Goal: Task Accomplishment & Management: Manage account settings

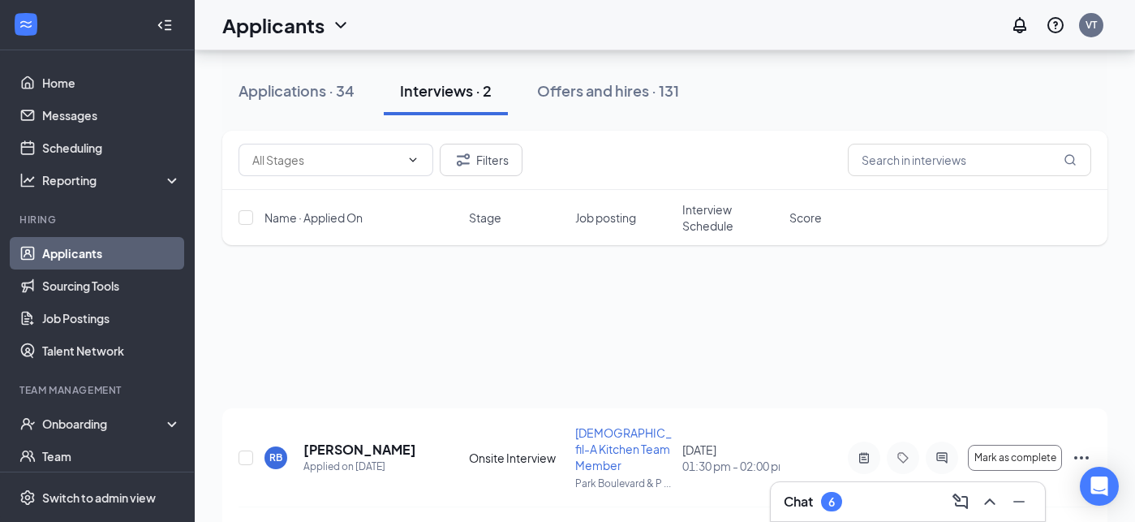
scroll to position [208, 0]
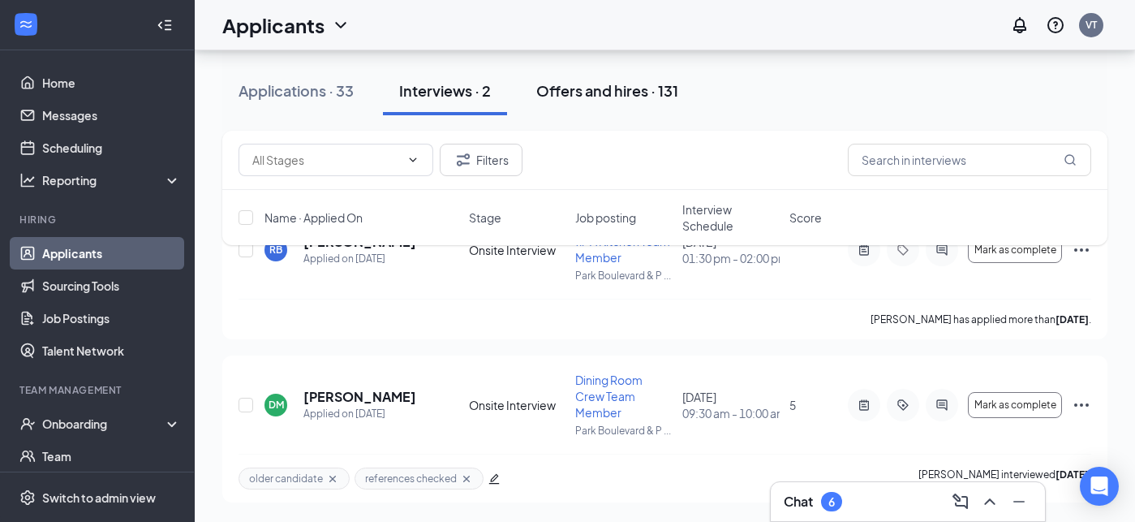
click at [566, 94] on div "Offers and hires · 131" at bounding box center [607, 90] width 142 height 20
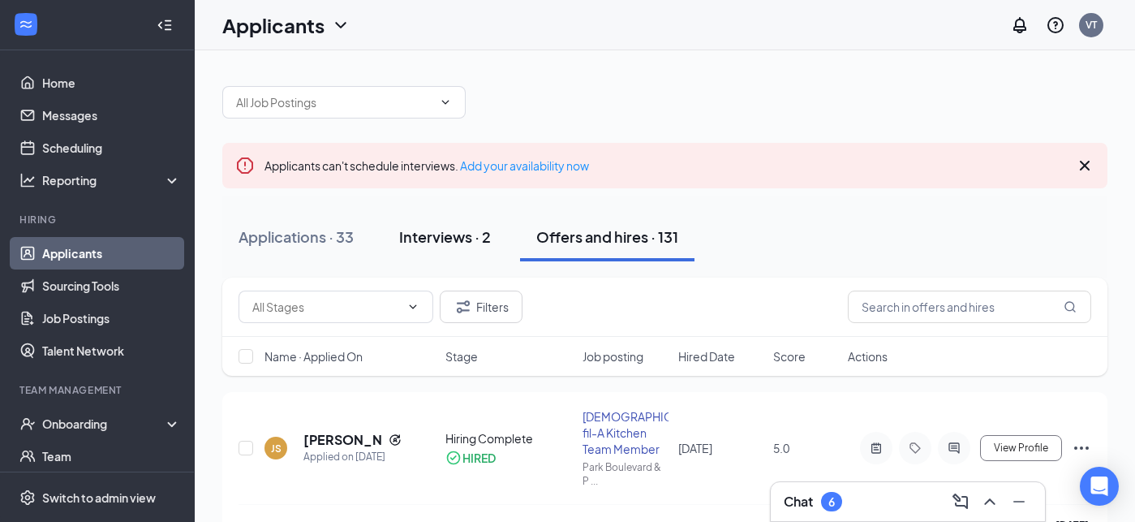
click at [439, 236] on div "Interviews · 2" at bounding box center [445, 236] width 92 height 20
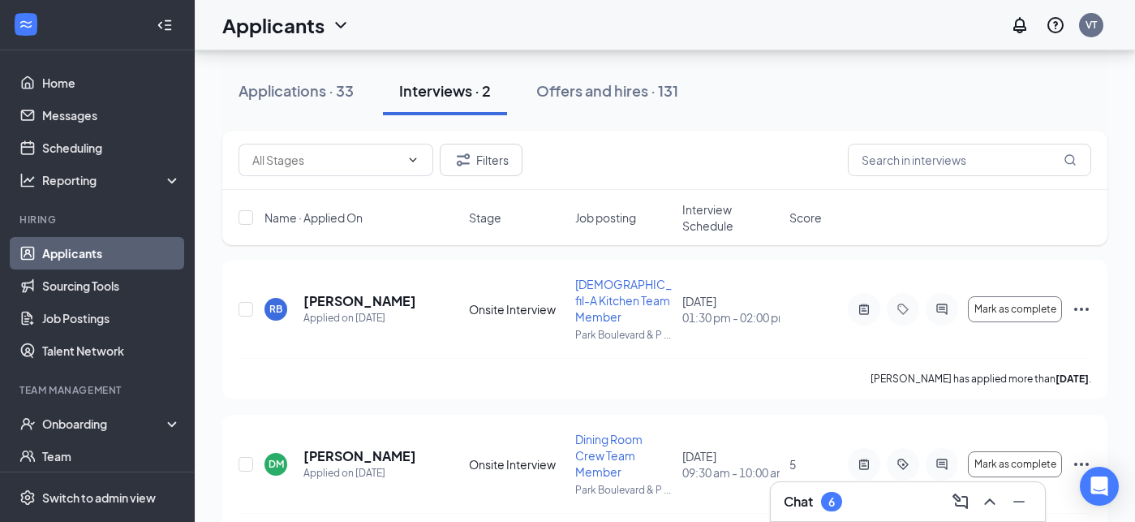
scroll to position [151, 0]
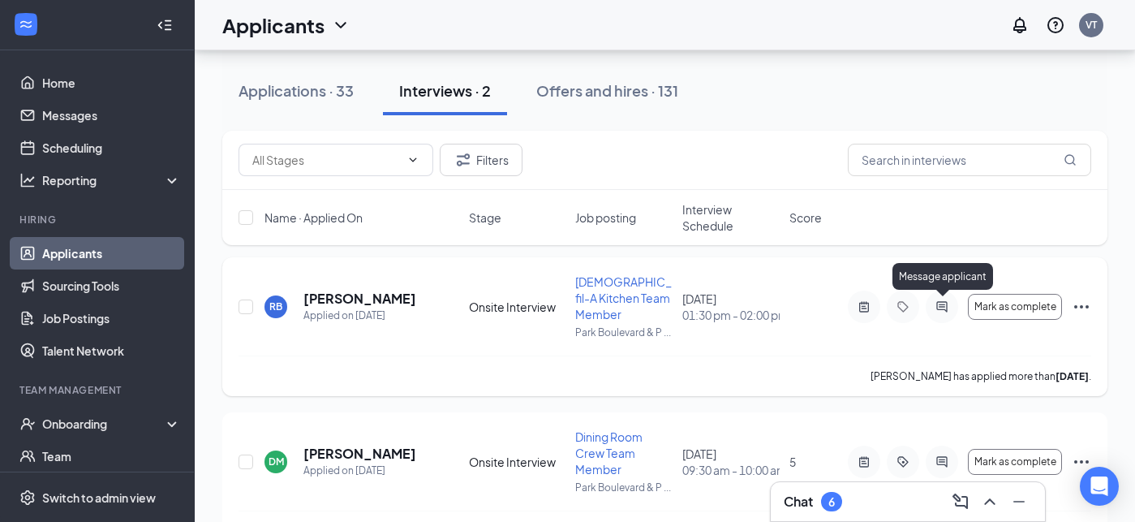
click at [945, 307] on icon "ActiveChat" at bounding box center [942, 306] width 19 height 13
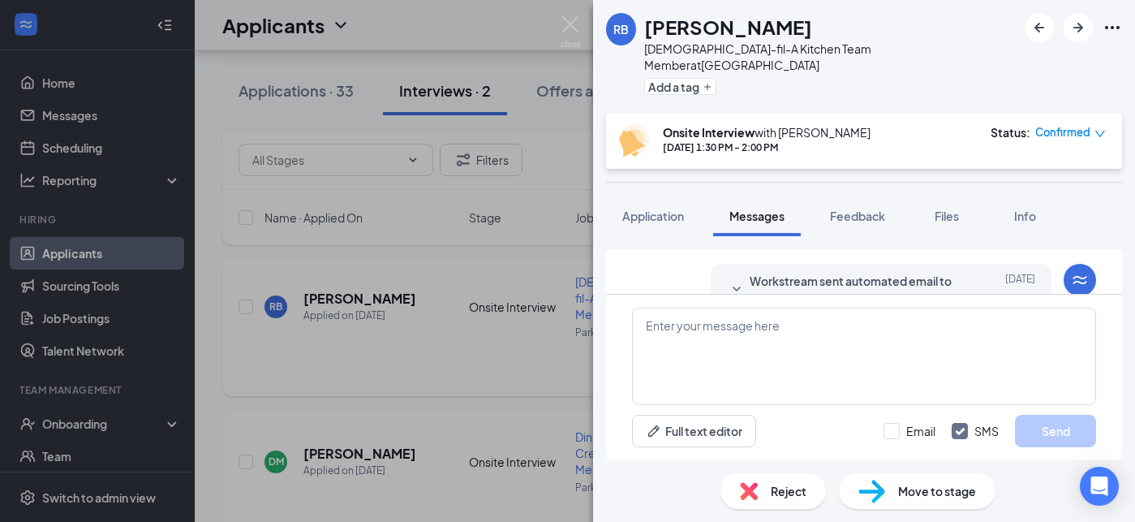
scroll to position [915, 0]
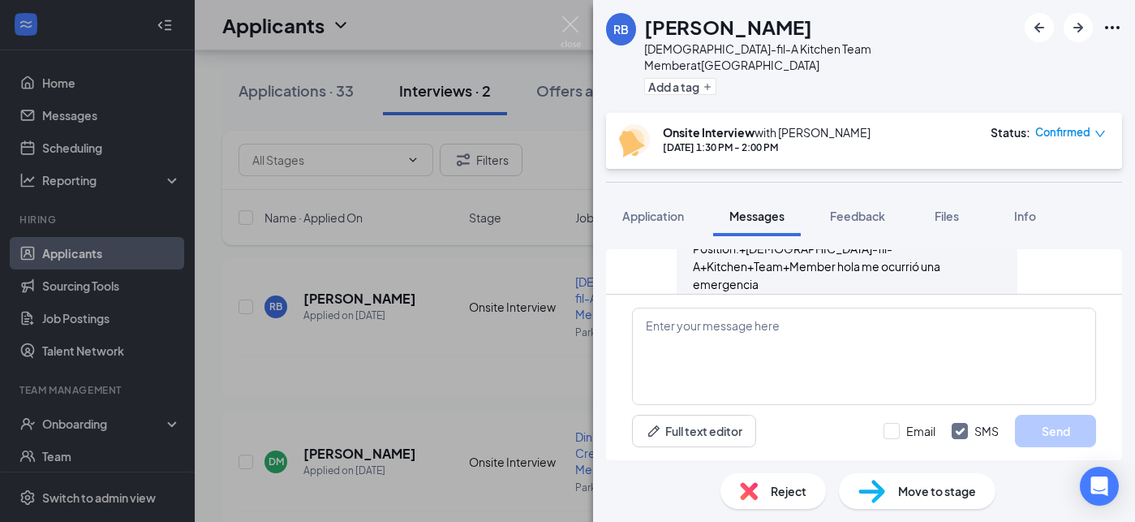
scroll to position [550, 0]
click at [574, 21] on img at bounding box center [571, 32] width 20 height 32
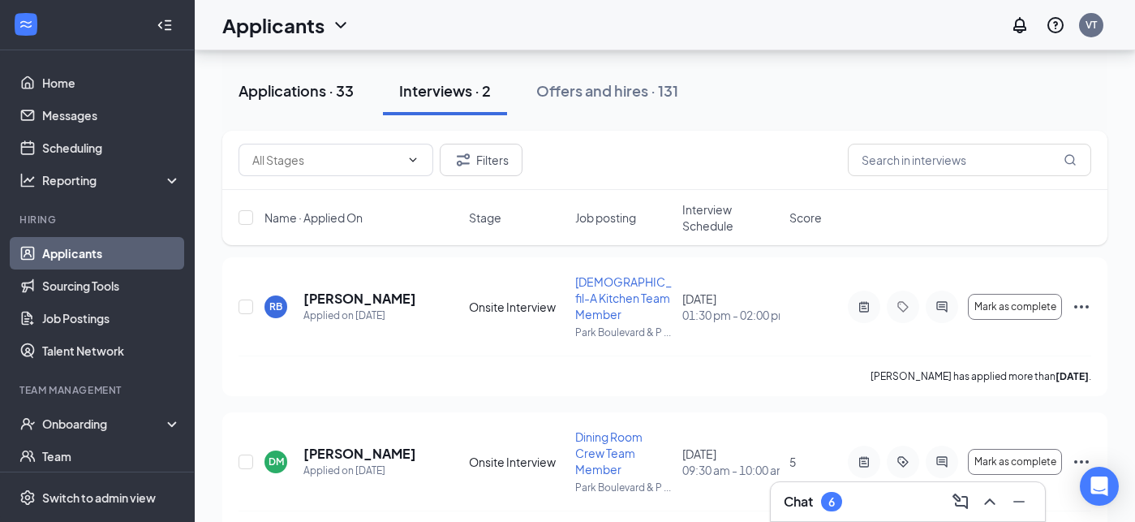
click at [292, 93] on div "Applications · 33" at bounding box center [296, 90] width 115 height 20
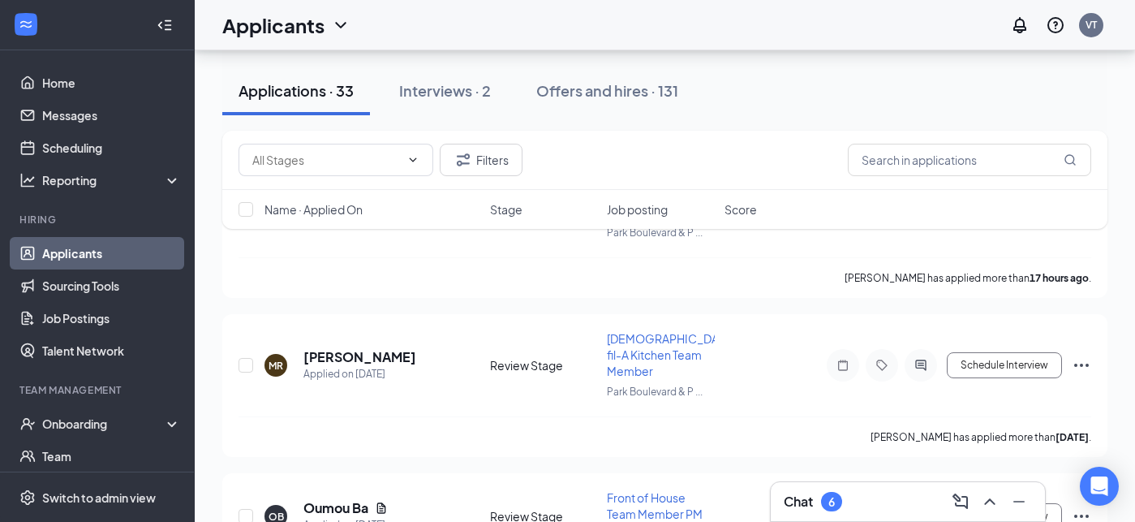
scroll to position [244, 0]
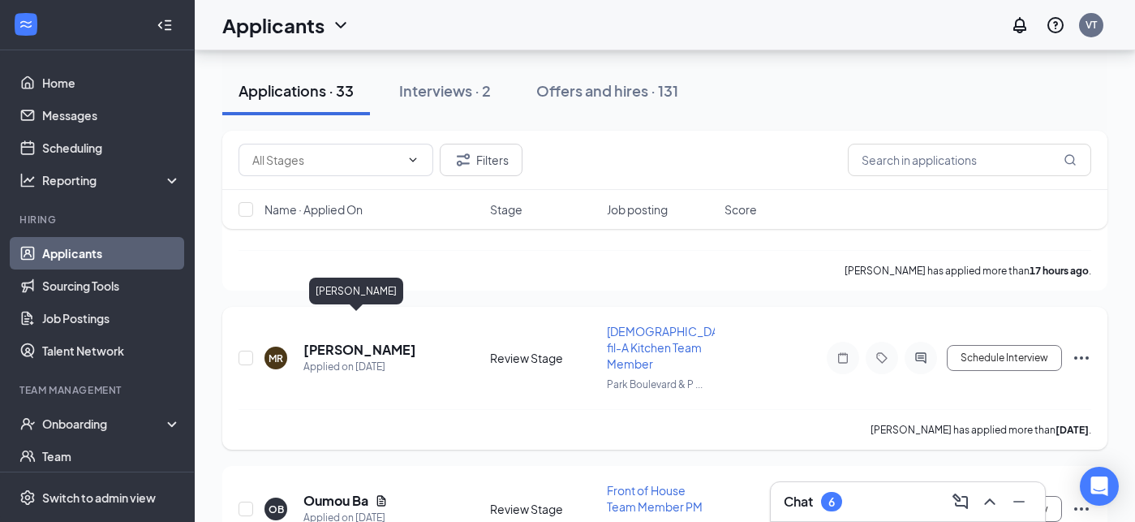
click at [351, 341] on h5 "[PERSON_NAME]" at bounding box center [360, 350] width 113 height 18
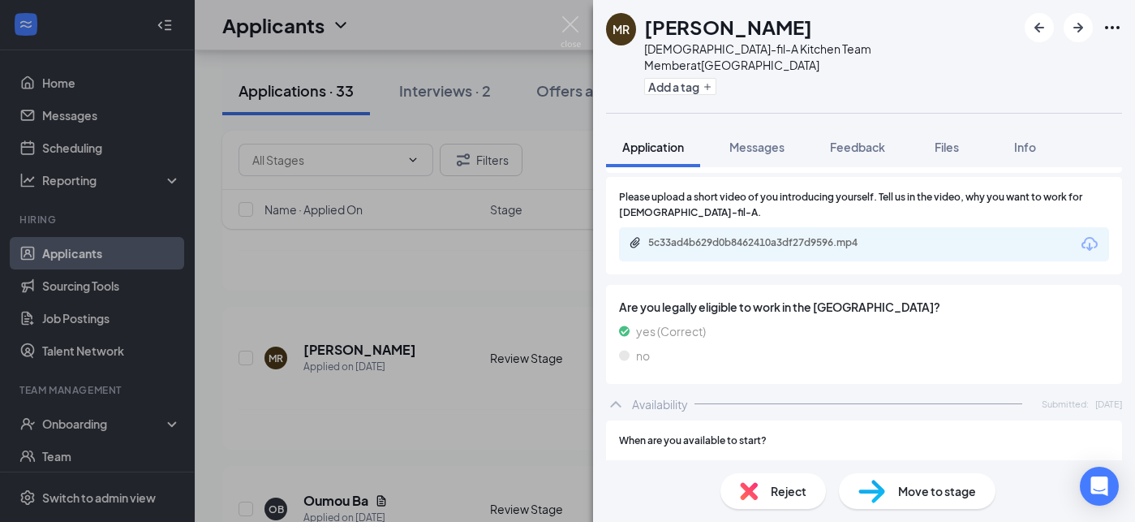
scroll to position [1721, 0]
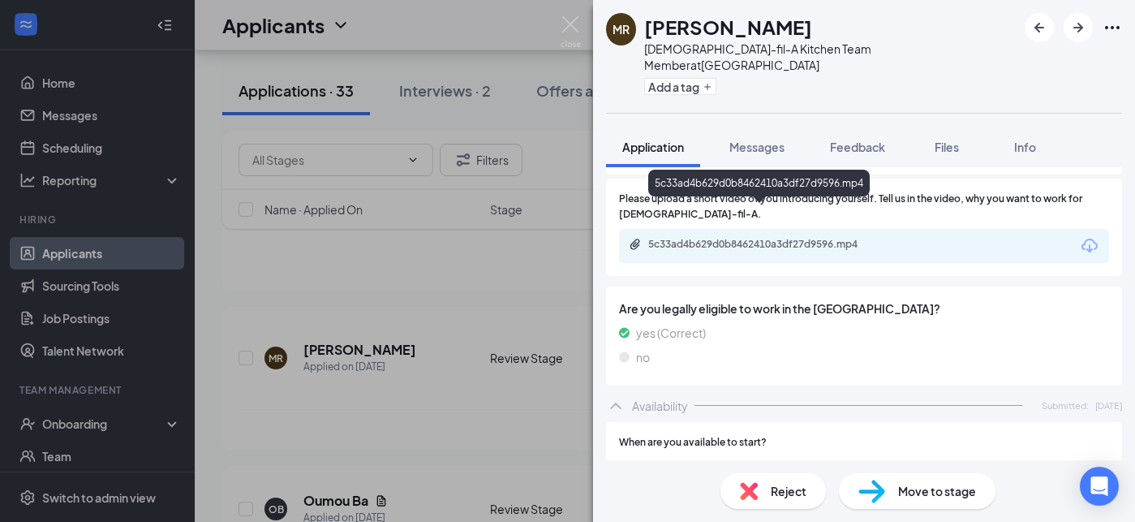
click at [804, 238] on div "5c33ad4b629d0b8462410a3df27d9596.mp4" at bounding box center [761, 244] width 227 height 13
click at [571, 19] on img at bounding box center [571, 32] width 20 height 32
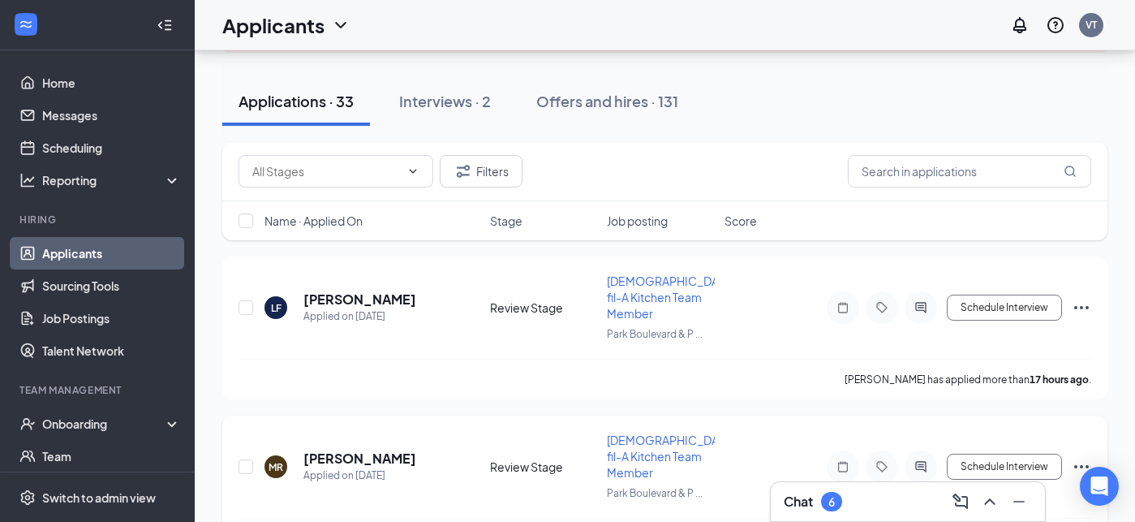
scroll to position [126, 0]
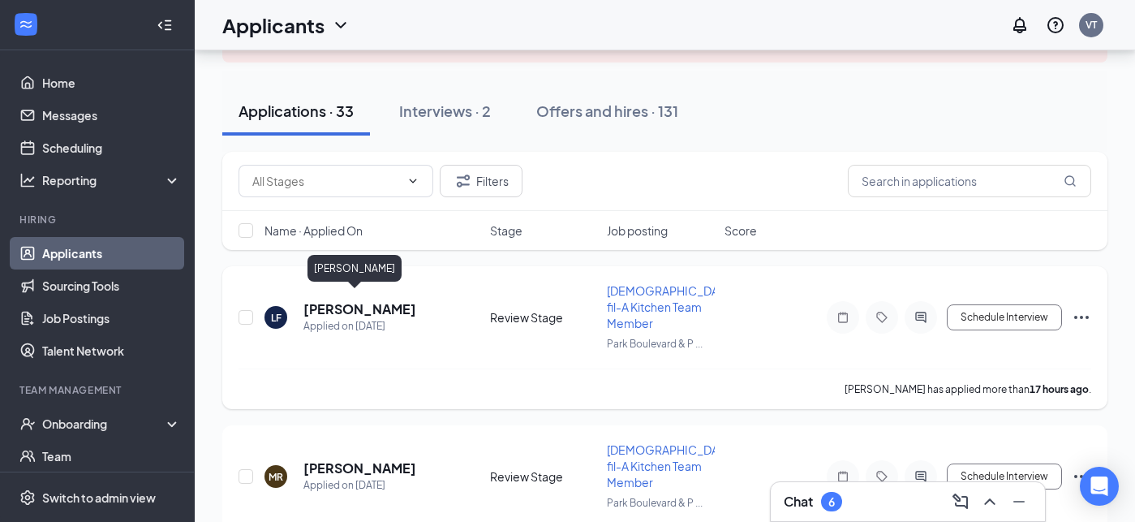
click at [368, 304] on h5 "[PERSON_NAME]" at bounding box center [360, 309] width 113 height 18
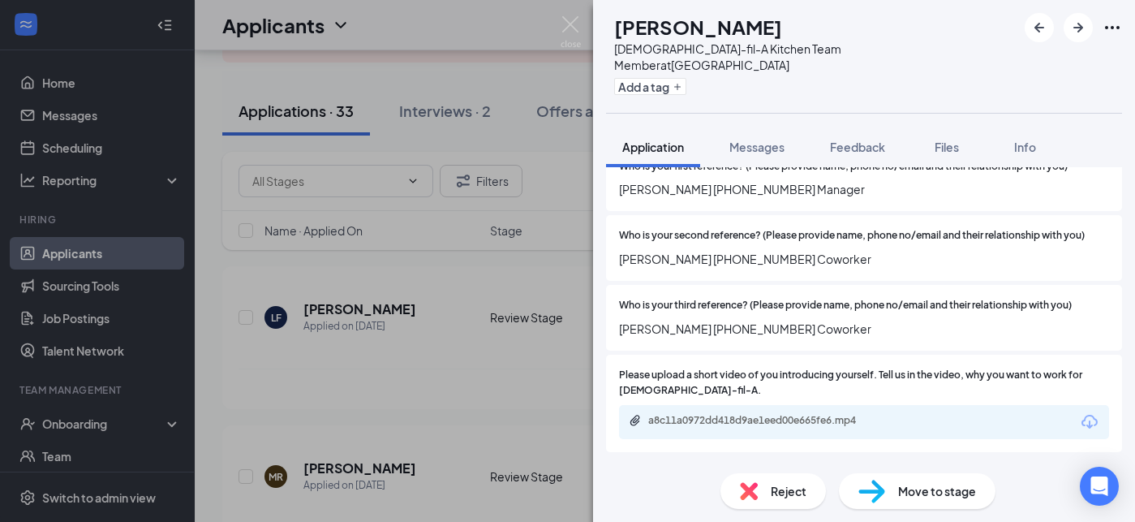
scroll to position [1545, 0]
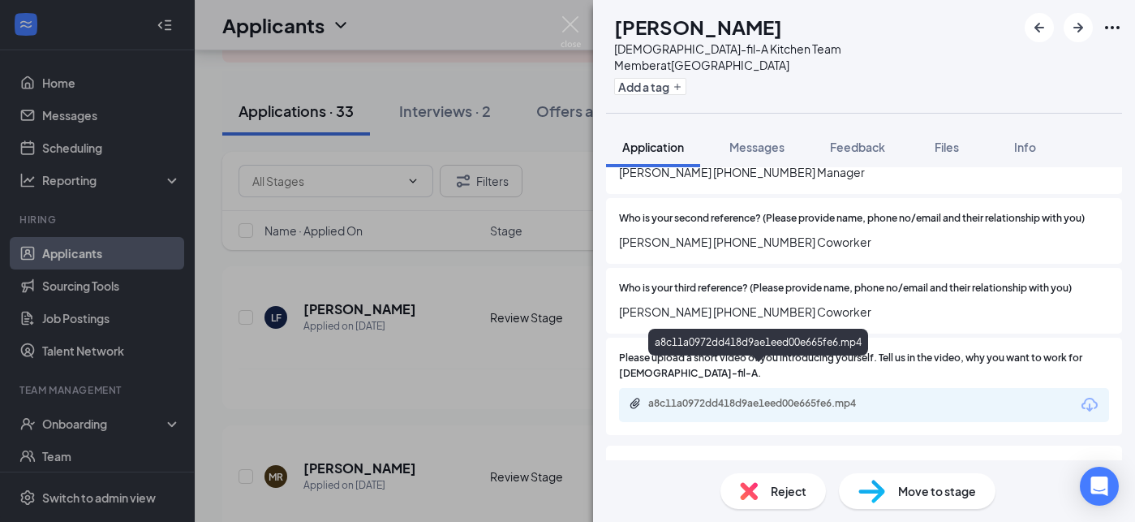
click at [722, 397] on div "a8c11a0972dd418d9ae1eed00e665fe6.mp4" at bounding box center [761, 403] width 227 height 13
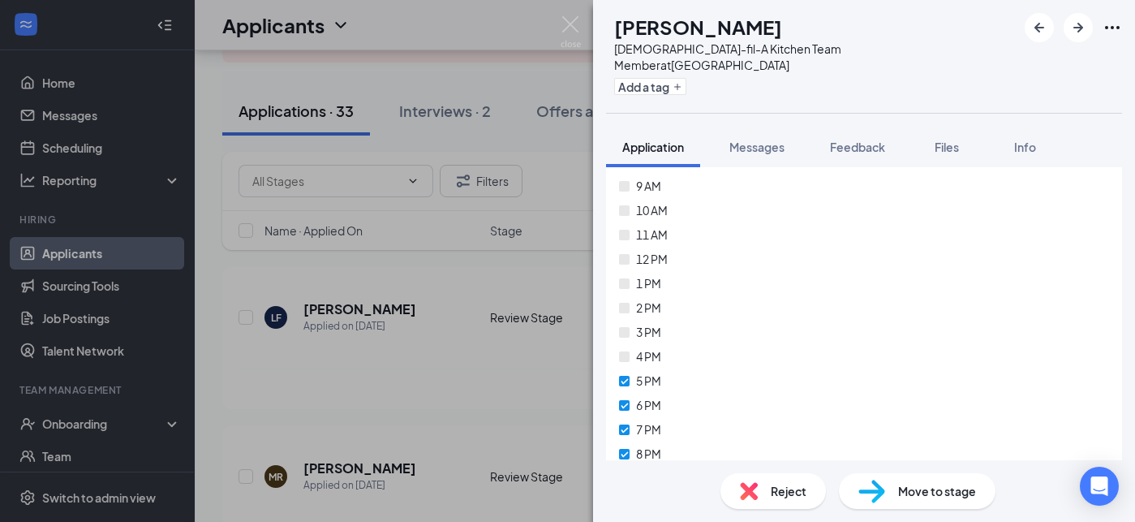
scroll to position [5410, 0]
